Goal: Transaction & Acquisition: Purchase product/service

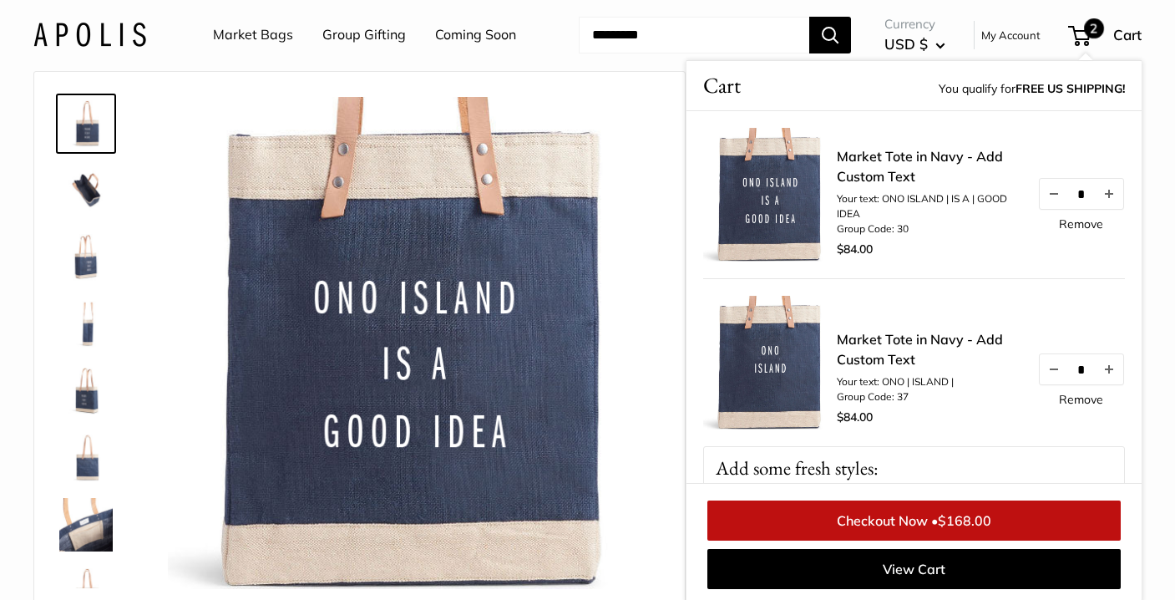
scroll to position [40, 0]
click at [1088, 409] on div "Market Tote in Navy - Add Custom Text Your text: ONO | ISLAND | Group Code: 37 …" at bounding box center [981, 379] width 288 height 100
click at [1088, 395] on link "Remove" at bounding box center [1081, 399] width 44 height 12
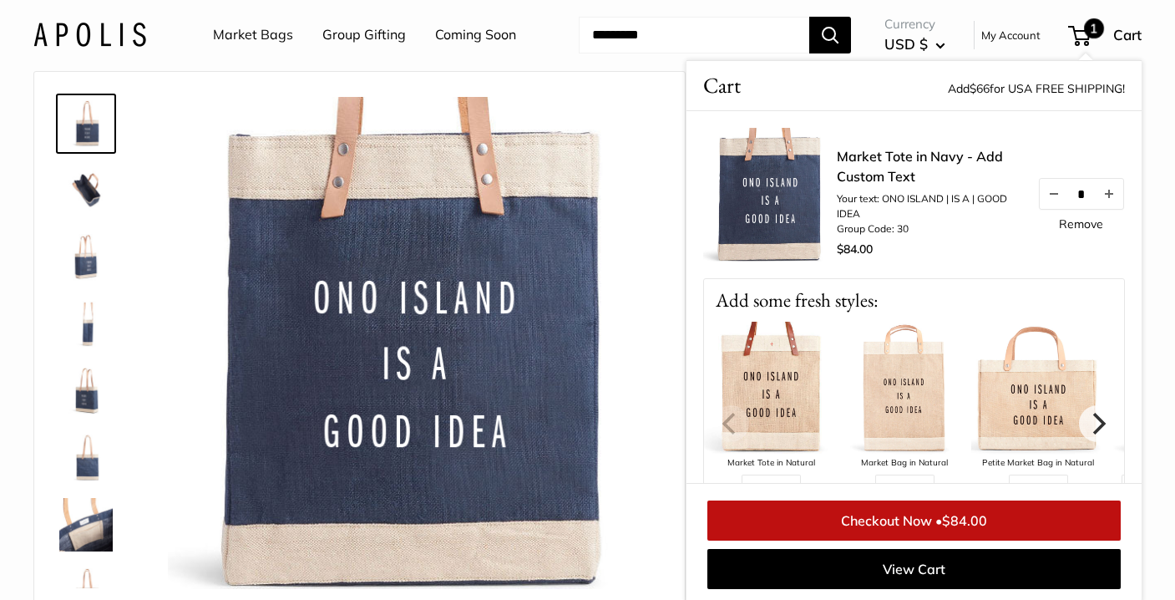
click at [784, 187] on img at bounding box center [770, 195] width 134 height 134
click at [845, 160] on link "Market Tote in Navy - Add Custom Text" at bounding box center [929, 166] width 184 height 40
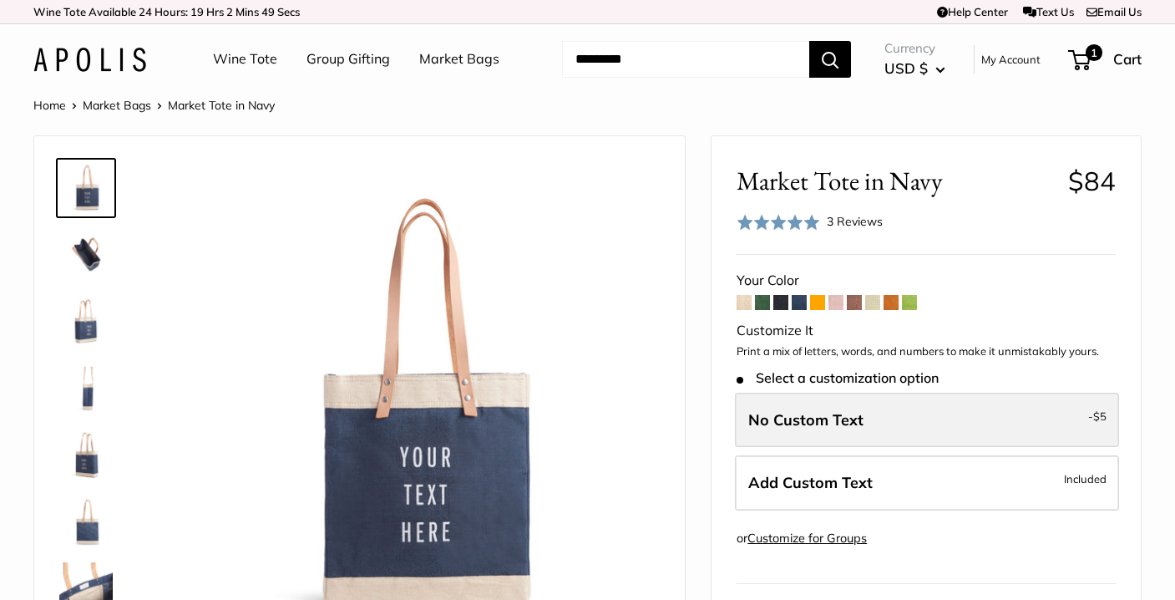
click at [819, 419] on span "No Custom Text" at bounding box center [806, 419] width 115 height 19
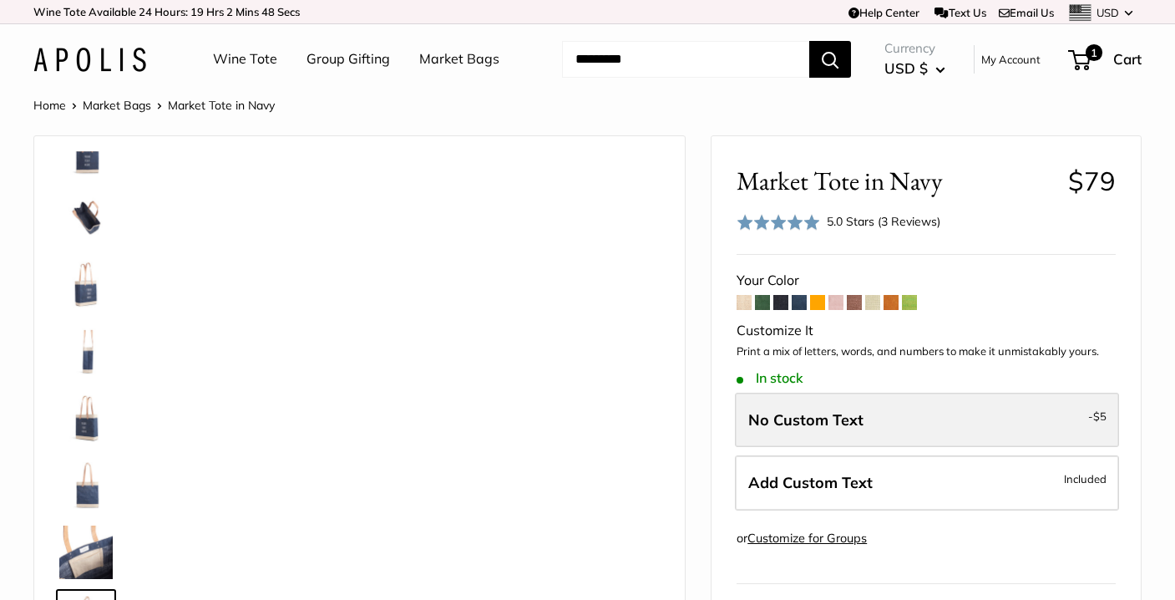
scroll to position [40, 0]
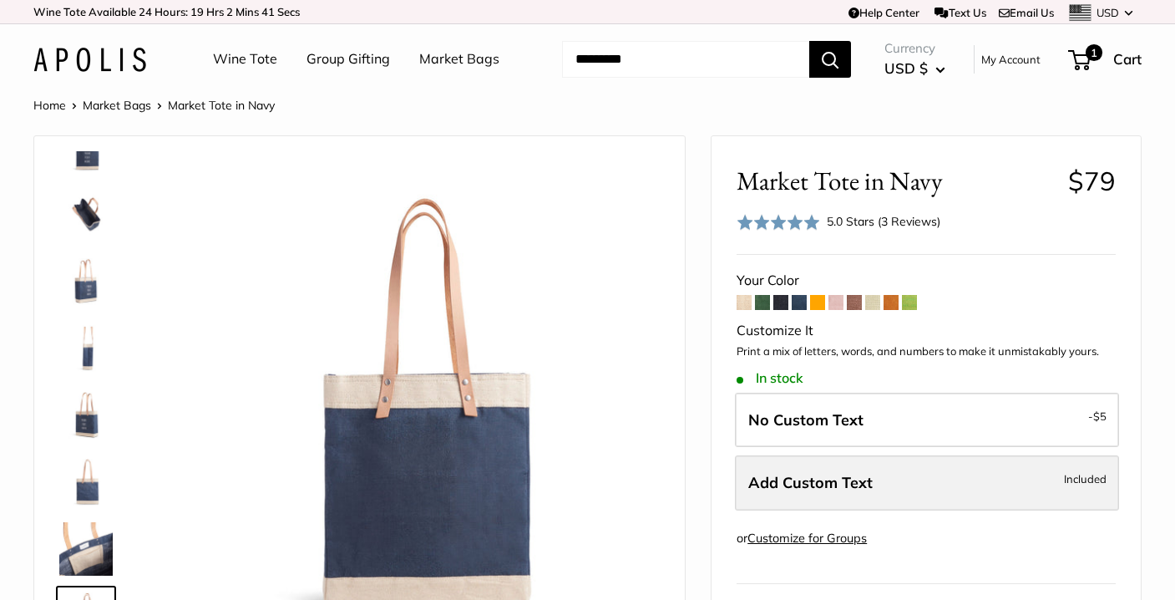
click at [875, 475] on label "Add Custom Text Included" at bounding box center [927, 482] width 384 height 55
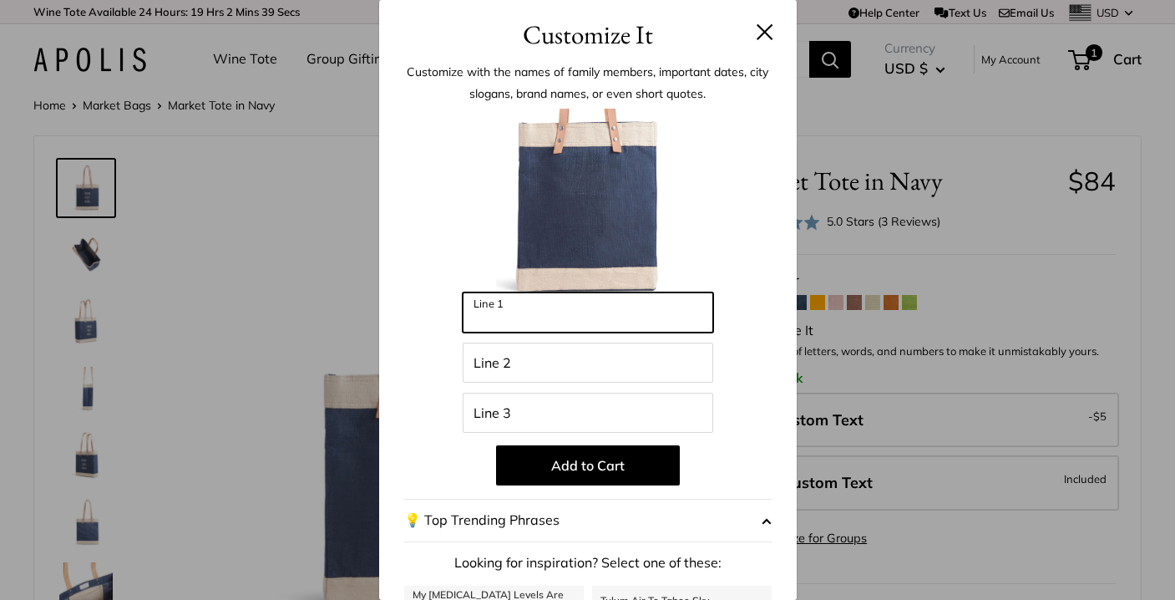
click at [681, 312] on input "Line 1" at bounding box center [588, 312] width 251 height 40
type input "**********"
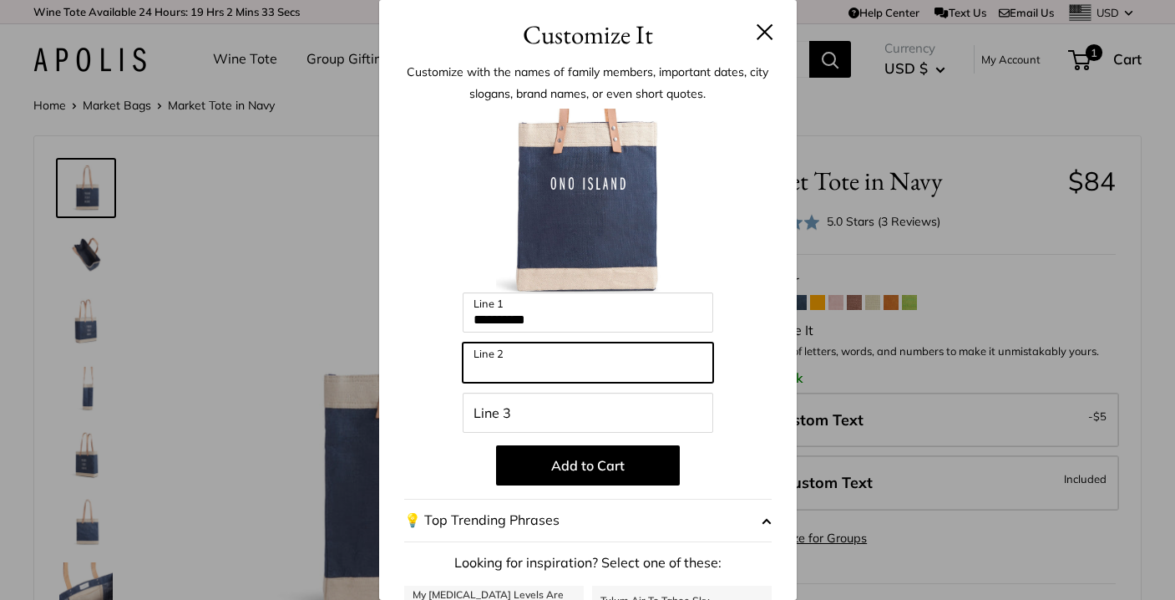
click at [650, 368] on input "Line 2" at bounding box center [588, 363] width 251 height 40
type input "*********"
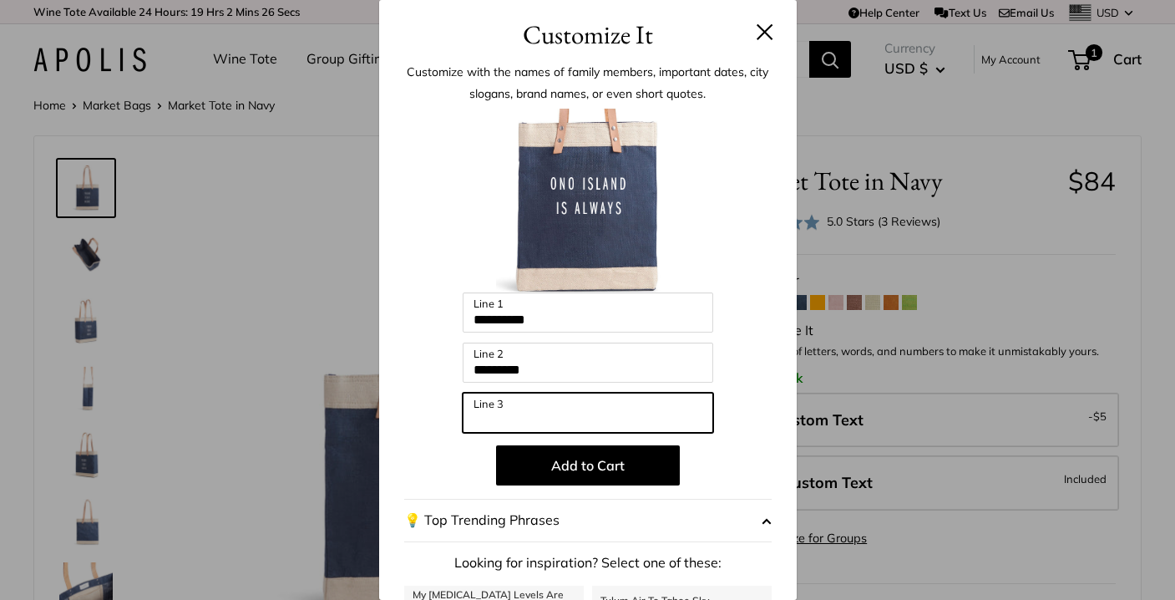
click at [557, 411] on input "Line 3" at bounding box center [588, 413] width 251 height 40
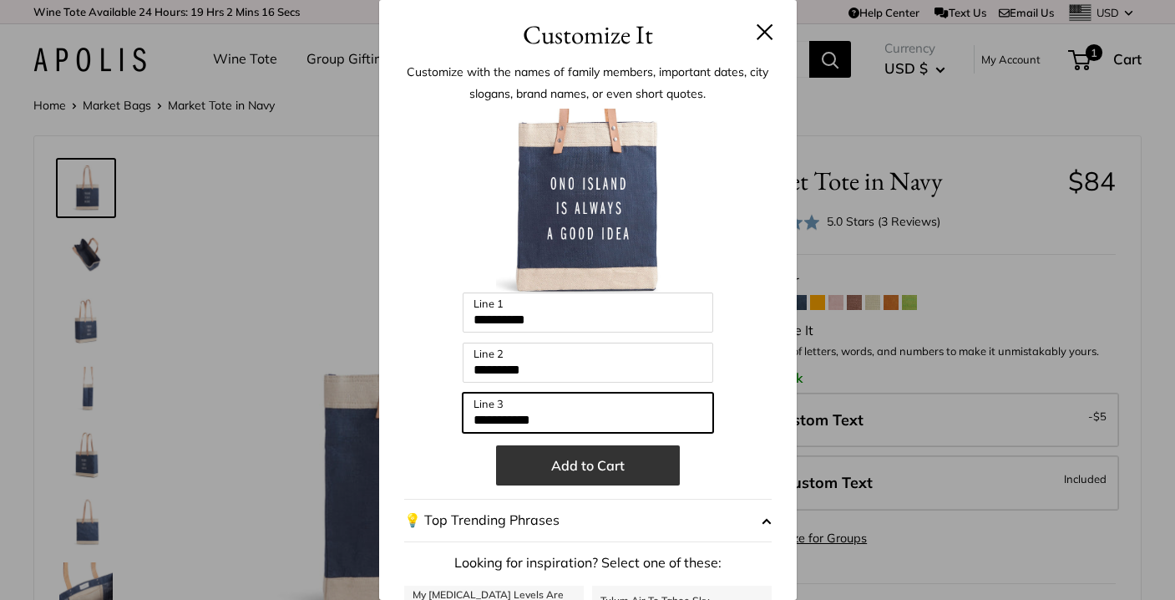
type input "**********"
click at [560, 470] on button "Add to Cart" at bounding box center [588, 465] width 184 height 40
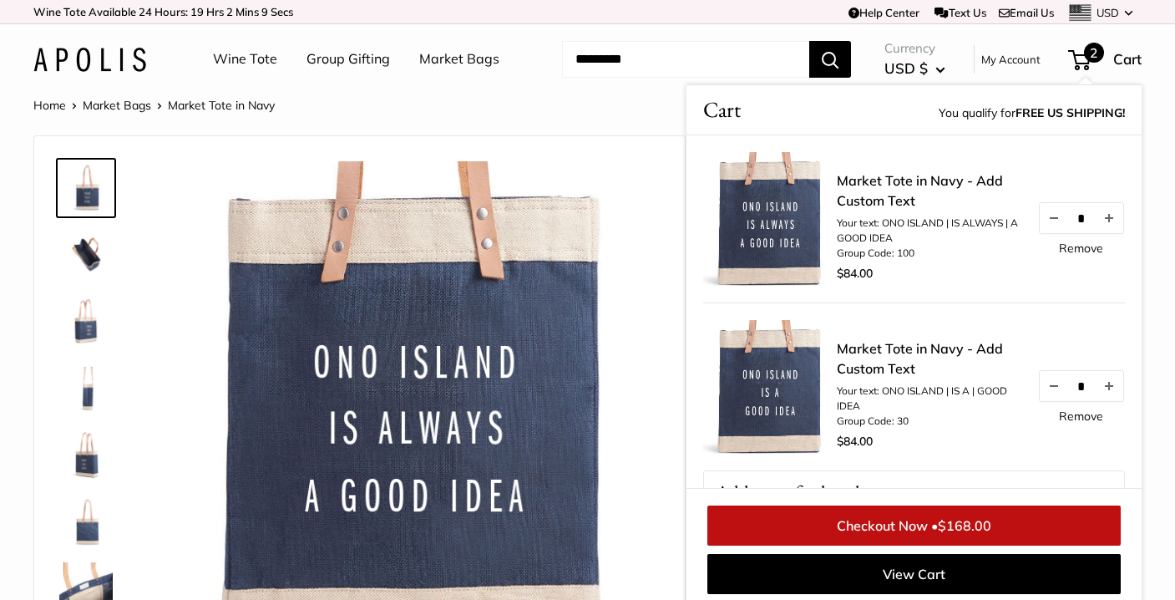
click at [1076, 415] on link "Remove" at bounding box center [1081, 416] width 44 height 12
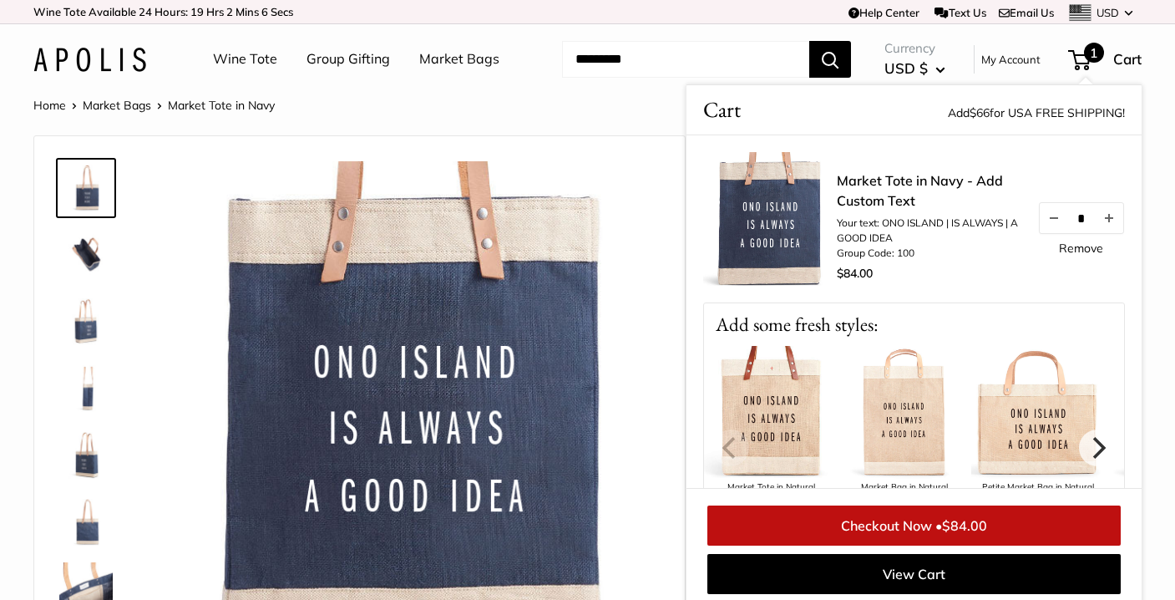
click at [984, 530] on span "$84.00" at bounding box center [964, 525] width 45 height 17
